Goal: Transaction & Acquisition: Purchase product/service

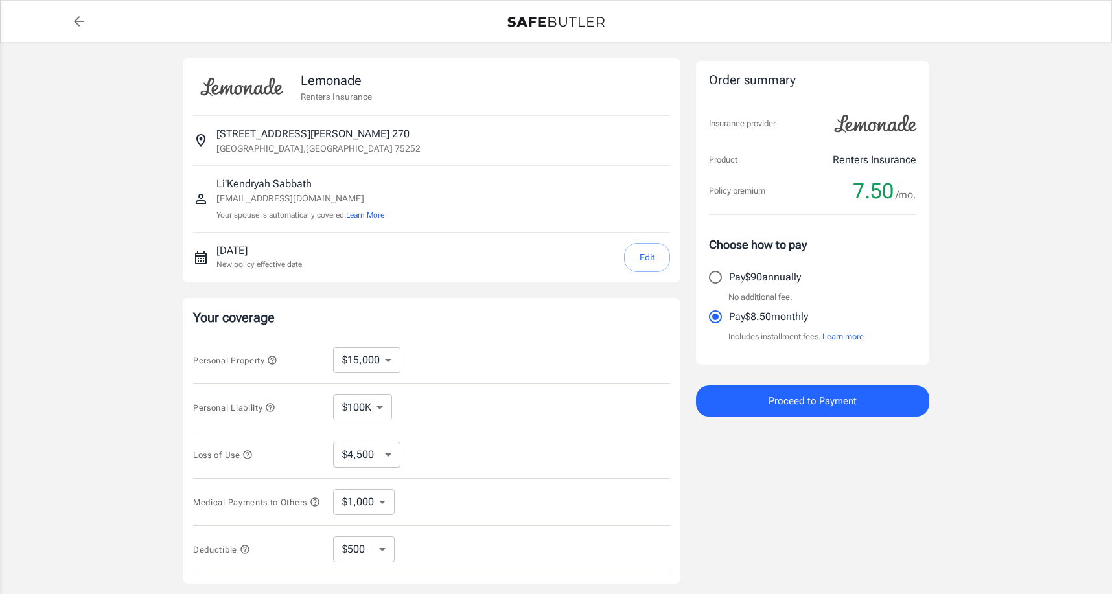
select select "15000"
select select "500"
click at [660, 257] on button "Edit" at bounding box center [647, 257] width 46 height 29
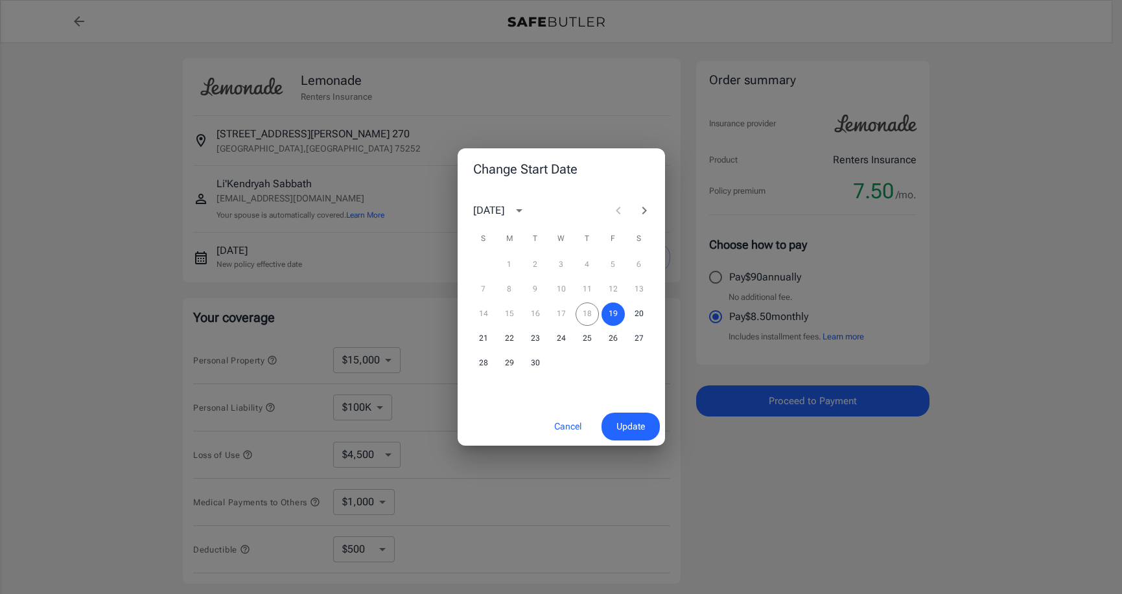
click at [591, 307] on div "14 15 16 17 18 19 20" at bounding box center [561, 314] width 207 height 23
click at [1033, 258] on div "Change Start Date [DATE] S M T W T F S 1 2 3 4 5 6 7 8 9 10 11 12 13 14 15 16 1…" at bounding box center [561, 297] width 1122 height 594
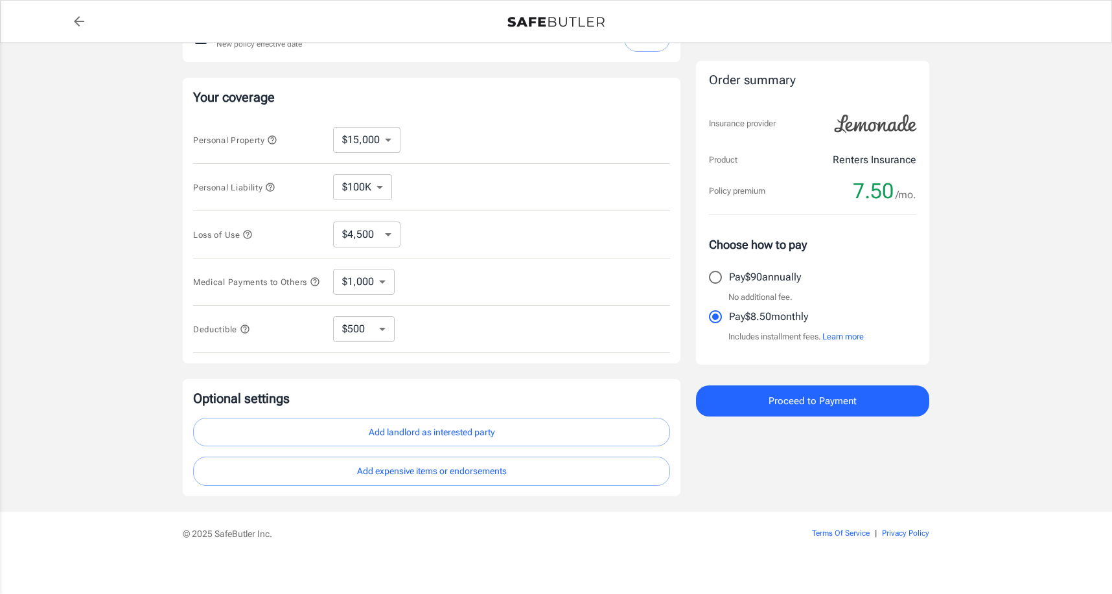
scroll to position [234, 0]
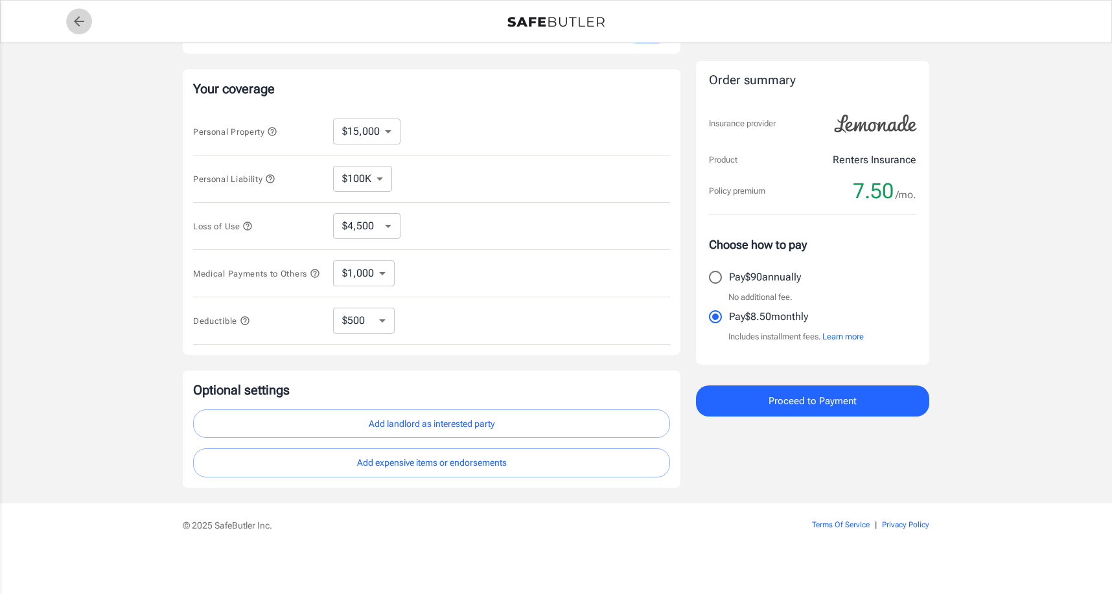
click at [78, 21] on icon "back to quotes" at bounding box center [79, 21] width 10 height 10
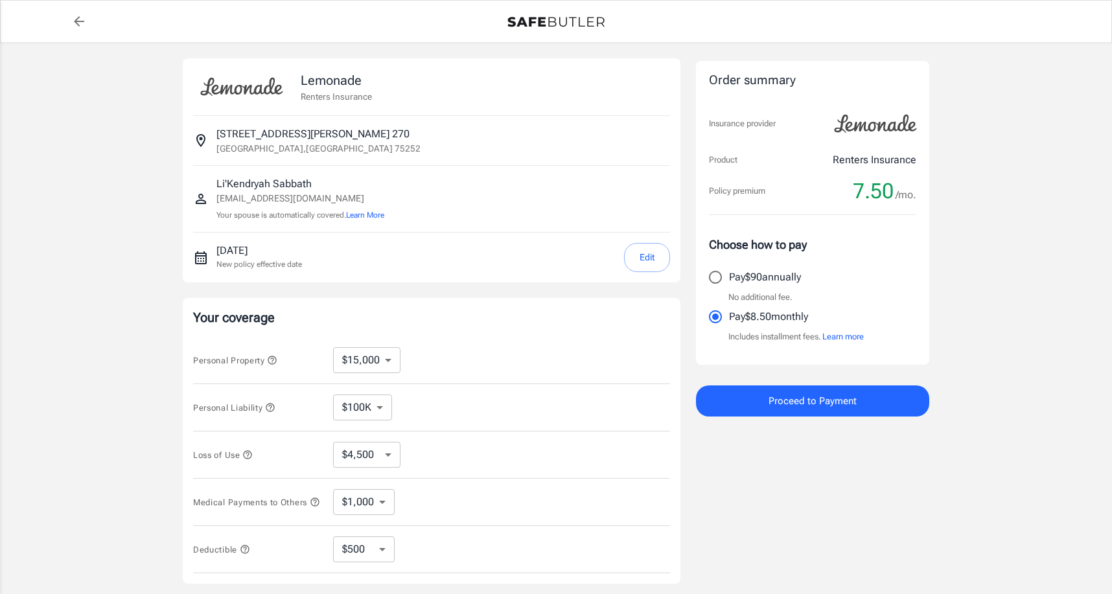
select select "15000"
select select "500"
click at [377, 408] on select "$100K $200K $300K $400K $500K" at bounding box center [362, 408] width 59 height 26
select select "200000"
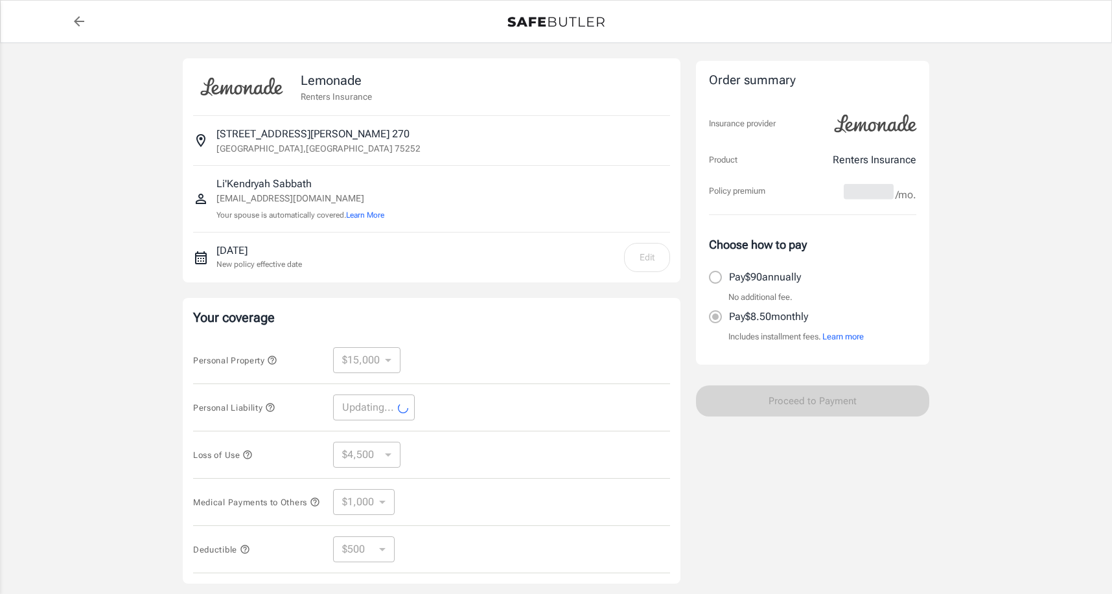
select select "200000"
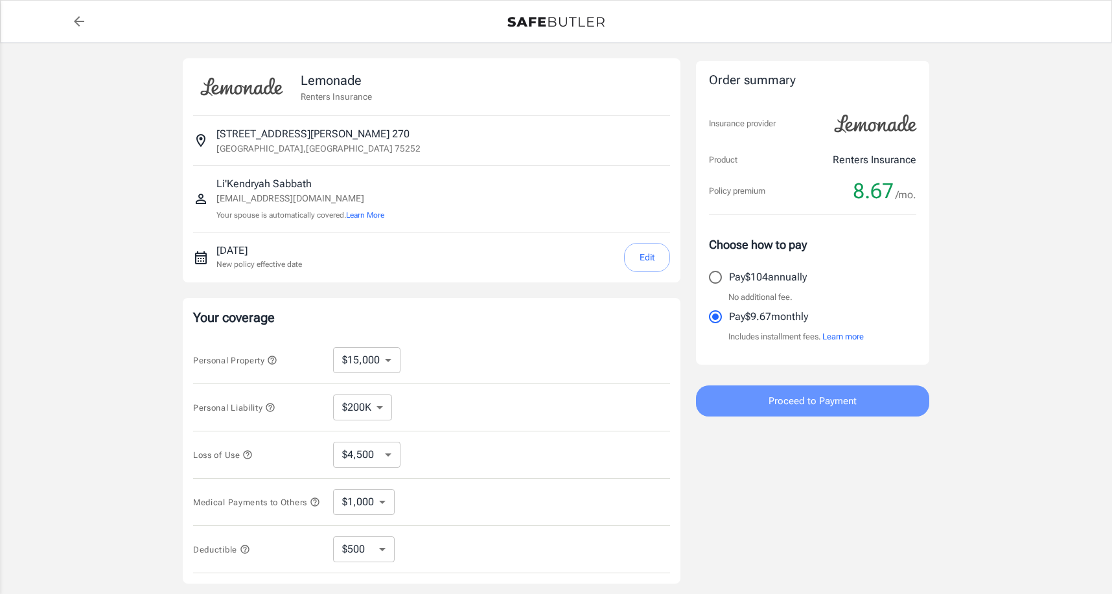
click at [763, 405] on button "Proceed to Payment" at bounding box center [812, 401] width 233 height 31
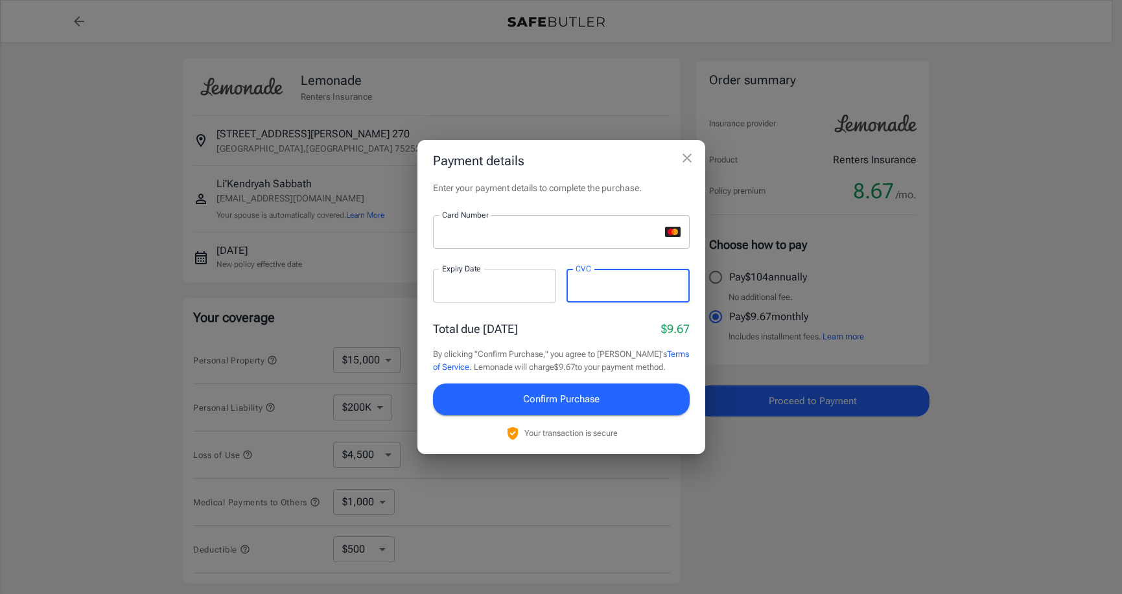
click at [527, 401] on span "Confirm Purchase" at bounding box center [561, 399] width 76 height 17
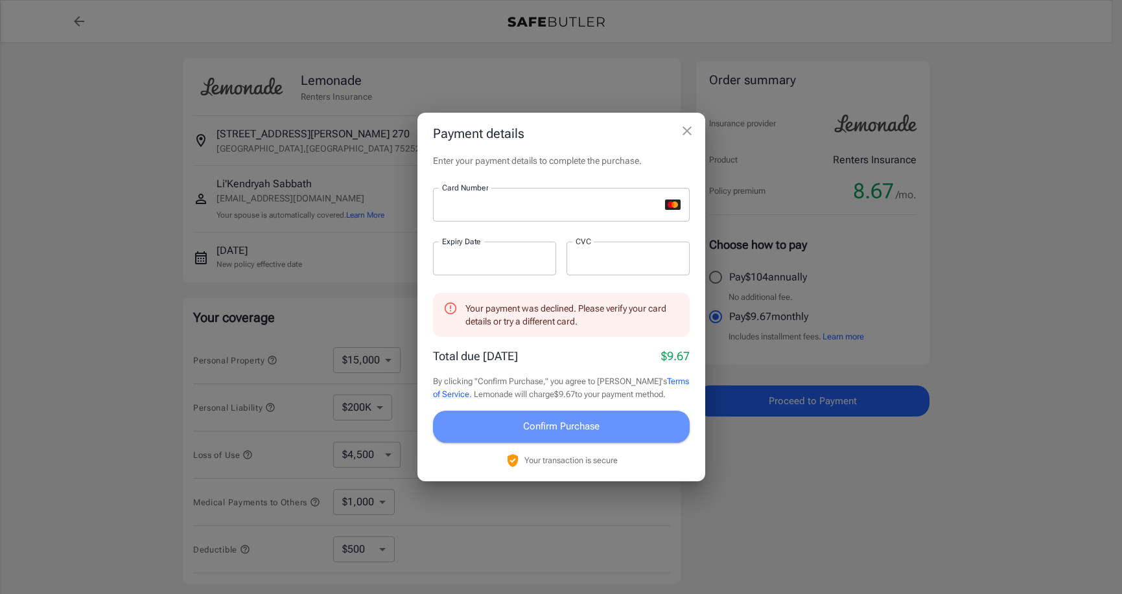
click at [567, 432] on span "Confirm Purchase" at bounding box center [561, 426] width 76 height 17
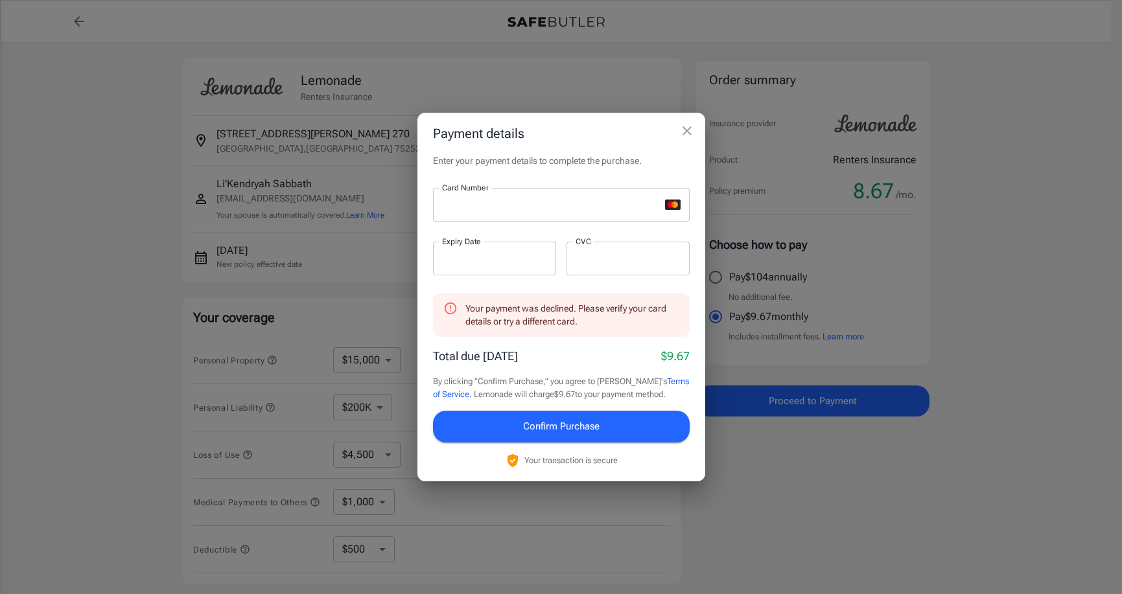
click at [683, 132] on icon "close" at bounding box center [687, 131] width 16 height 16
